Goal: Navigation & Orientation: Find specific page/section

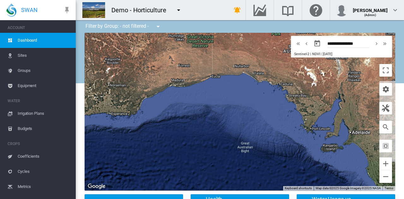
click at [40, 51] on span "Sites" at bounding box center [44, 55] width 53 height 15
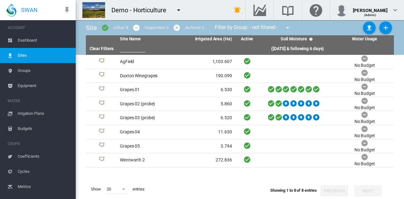
click at [172, 8] on button "button" at bounding box center [178, 10] width 13 height 13
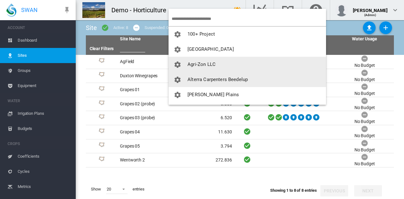
click at [223, 72] on button "Alterra Carpenters Beedelup" at bounding box center [248, 79] width 158 height 15
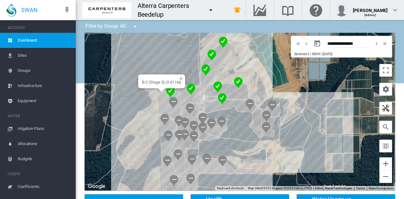
click at [161, 98] on div "B-2 (Stage 3) (3.41 Ha)" at bounding box center [240, 112] width 311 height 158
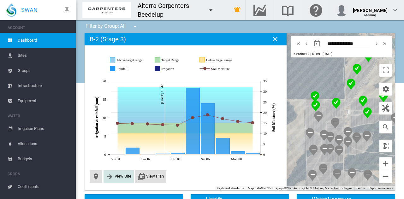
click at [119, 174] on span "View Site" at bounding box center [123, 176] width 17 height 5
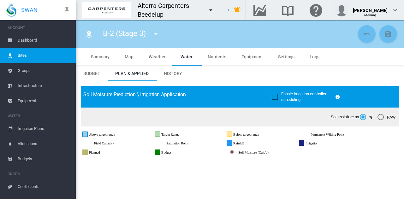
click at [234, 14] on md-icon "icon-bell-ring" at bounding box center [238, 10] width 8 height 8
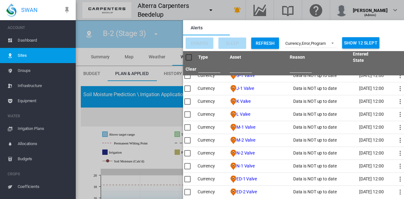
scroll to position [329, 0]
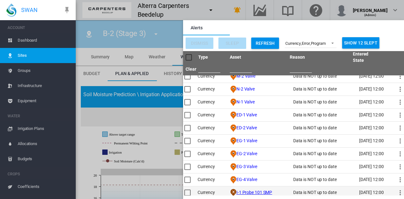
click at [254, 190] on link "I-1 Probe 101 SMP" at bounding box center [254, 192] width 36 height 5
